Goal: Task Accomplishment & Management: Manage account settings

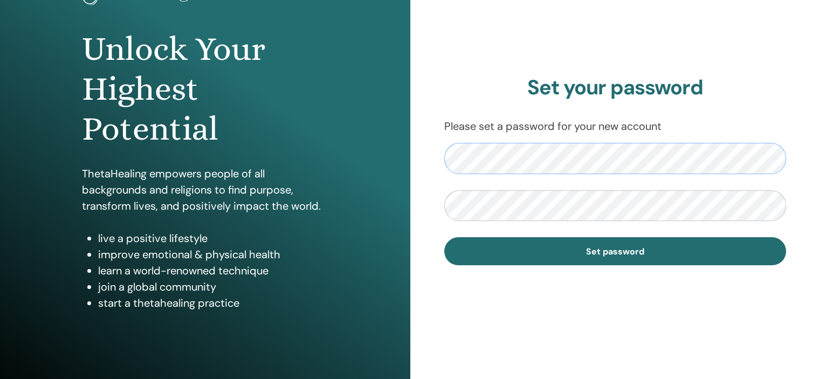
scroll to position [108, 0]
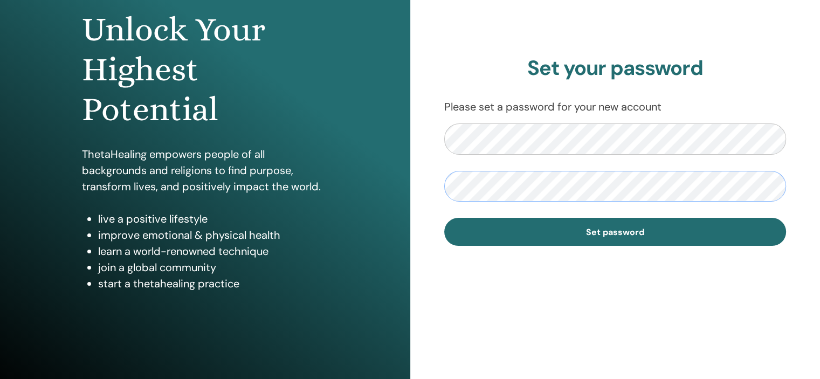
click at [390, 183] on div "Unlock Your Highest Potential ThetaHealing empowers people of all backgrounds a…" at bounding box center [410, 150] width 820 height 517
click at [410, 114] on div "Set your password Please set a password for your new account Set password" at bounding box center [615, 150] width 410 height 517
click at [415, 159] on div "Set your password Please set a password for your new account Set password" at bounding box center [615, 150] width 410 height 517
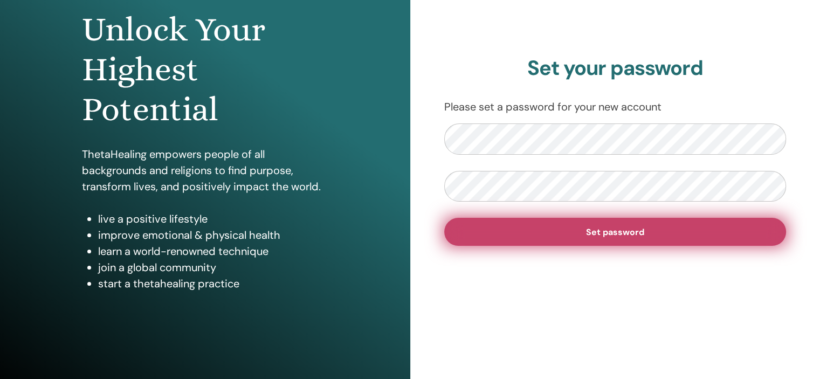
click at [558, 226] on button "Set password" at bounding box center [615, 232] width 342 height 28
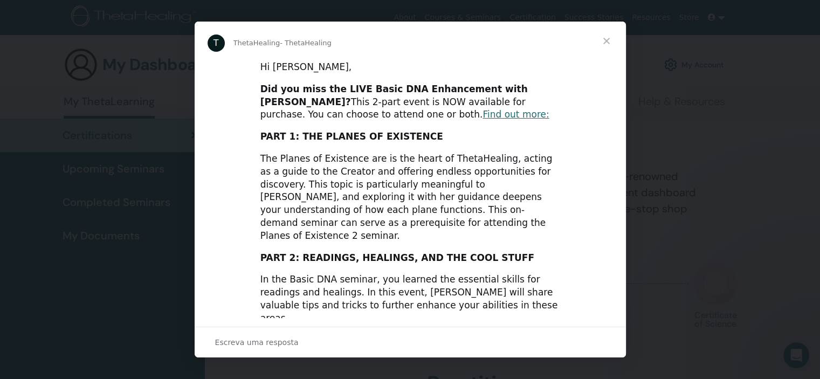
click at [668, 66] on div "Messenger da Intercom" at bounding box center [410, 189] width 820 height 379
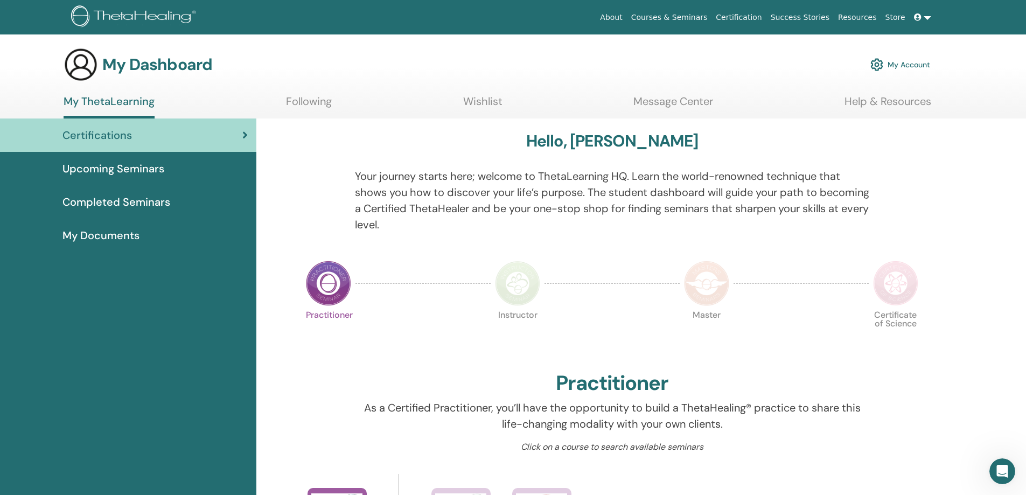
click at [819, 17] on icon at bounding box center [918, 17] width 8 height 8
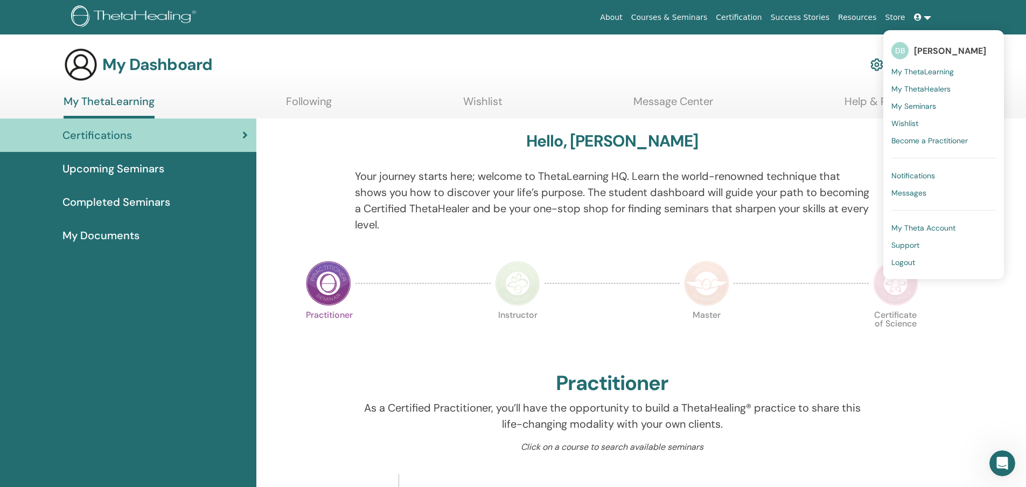
click at [778, 79] on div "My Dashboard My Account" at bounding box center [497, 64] width 867 height 34
